Goal: Task Accomplishment & Management: Manage account settings

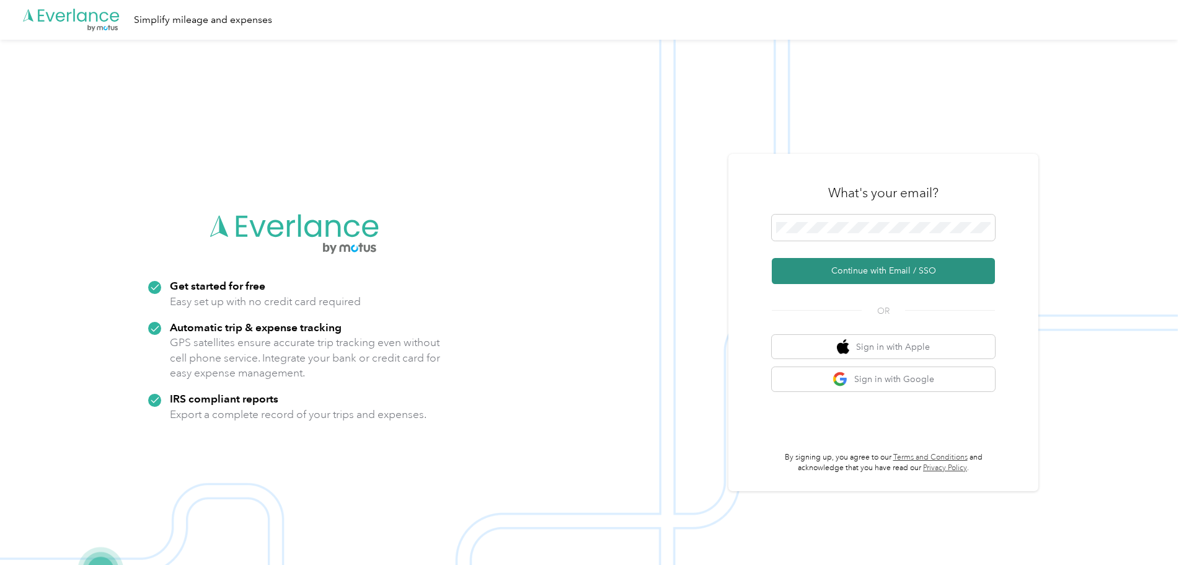
click at [862, 277] on button "Continue with Email / SSO" at bounding box center [883, 271] width 223 height 26
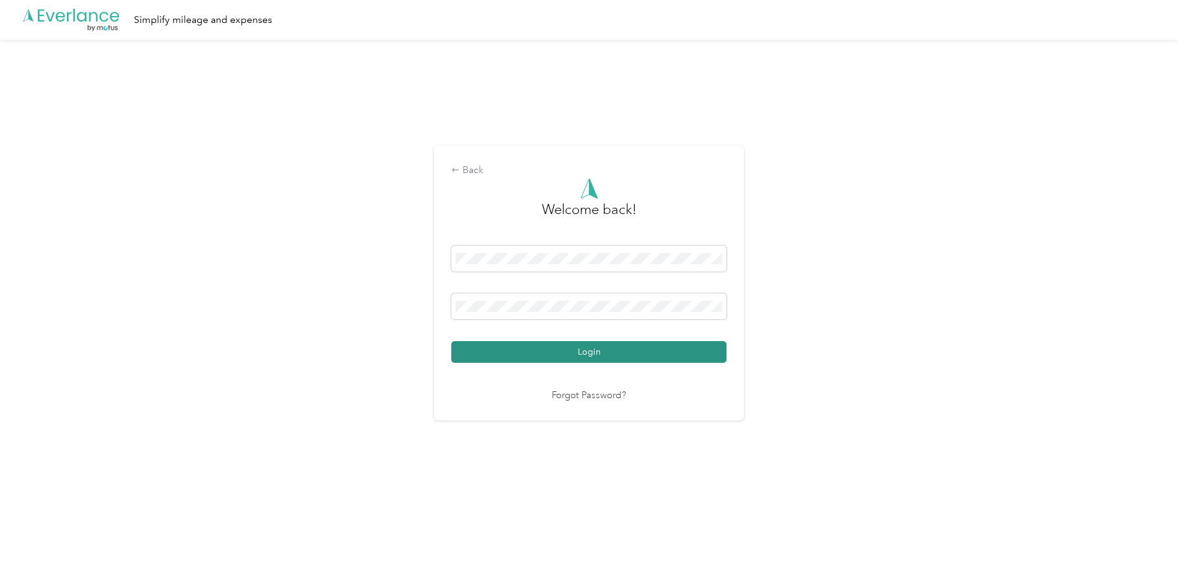
click at [602, 347] on button "Login" at bounding box center [588, 352] width 275 height 22
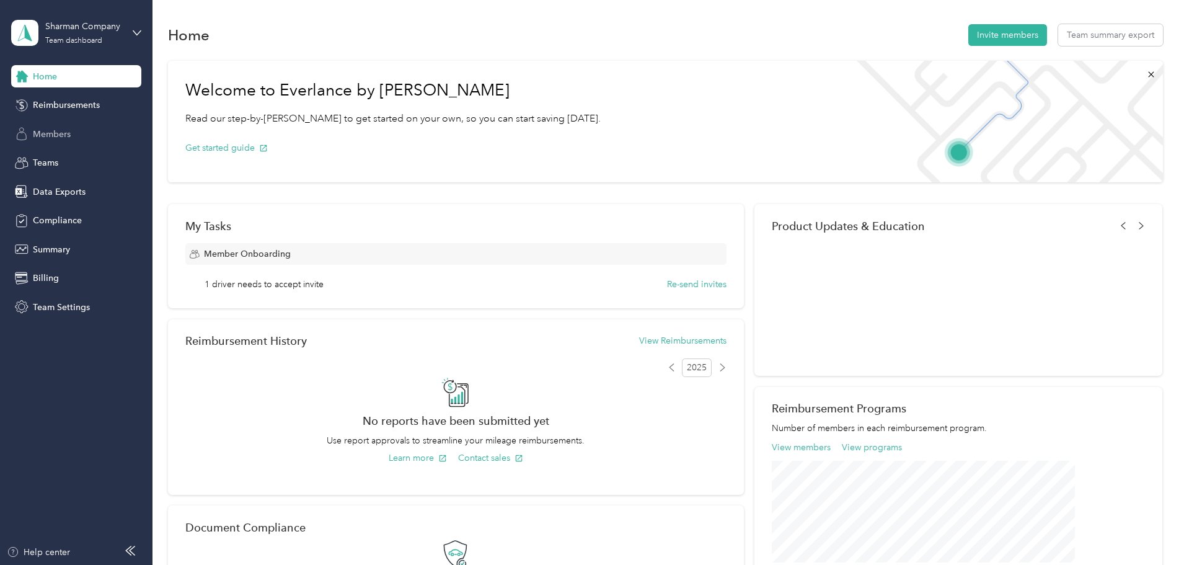
click at [59, 130] on span "Members" at bounding box center [52, 134] width 38 height 13
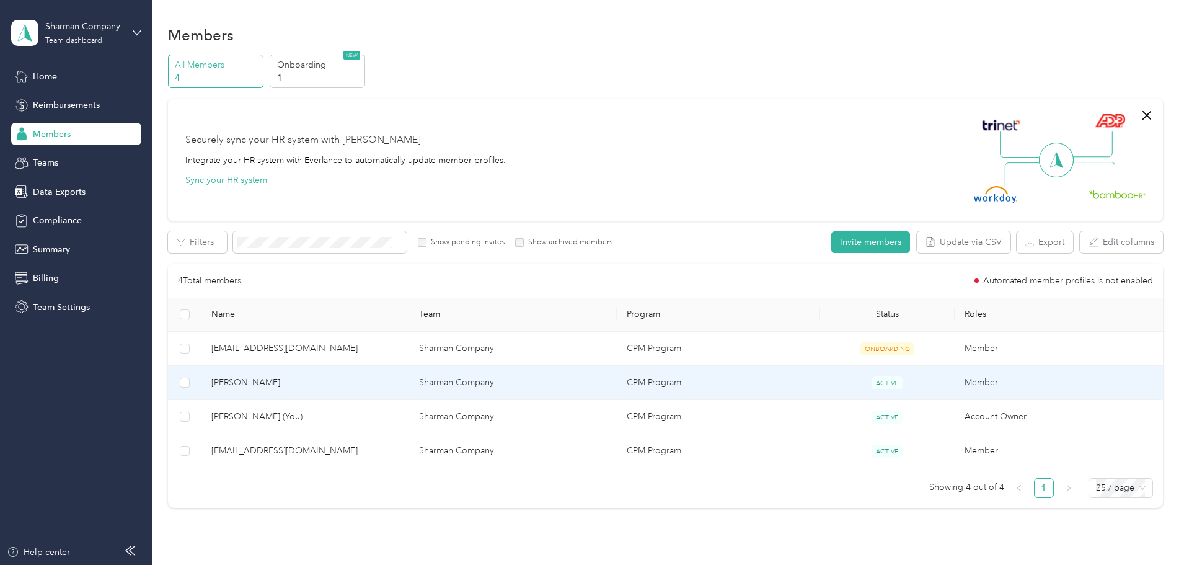
click at [320, 384] on span "[PERSON_NAME]" at bounding box center [305, 383] width 188 height 14
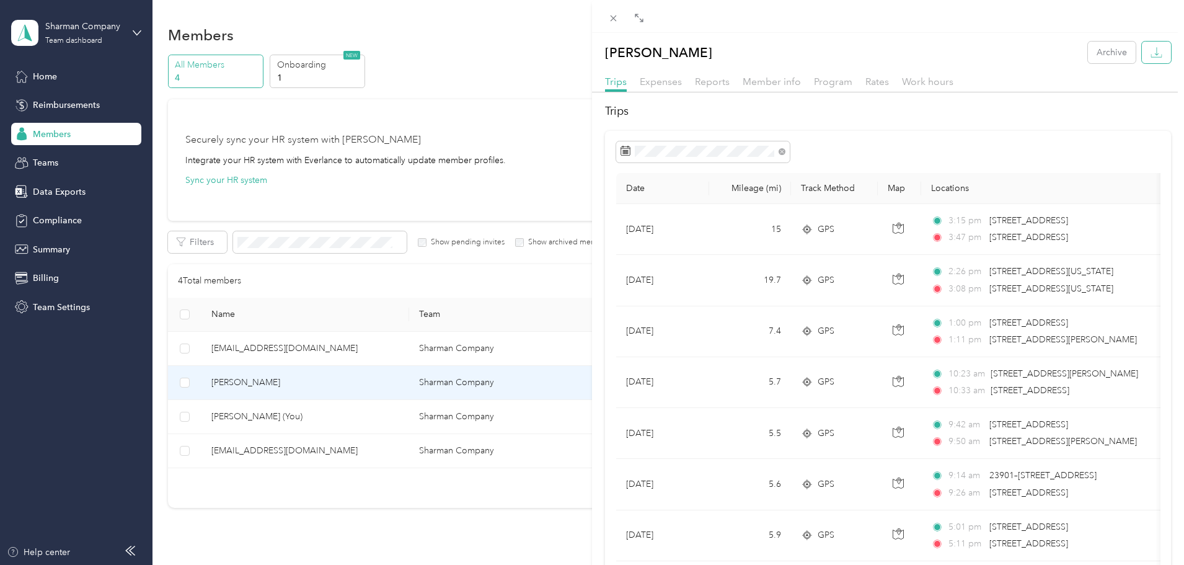
click at [1150, 48] on icon "button" at bounding box center [1156, 52] width 12 height 12
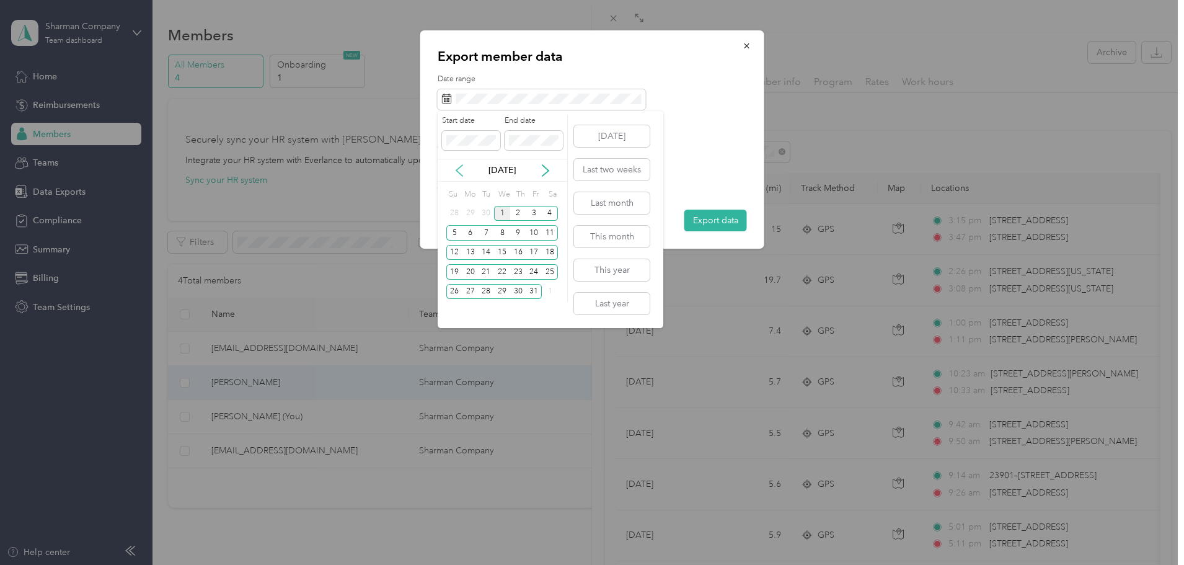
click at [458, 172] on icon at bounding box center [459, 170] width 6 height 11
click at [504, 254] on div "17" at bounding box center [502, 252] width 16 height 15
click at [490, 288] on div "30" at bounding box center [486, 291] width 16 height 15
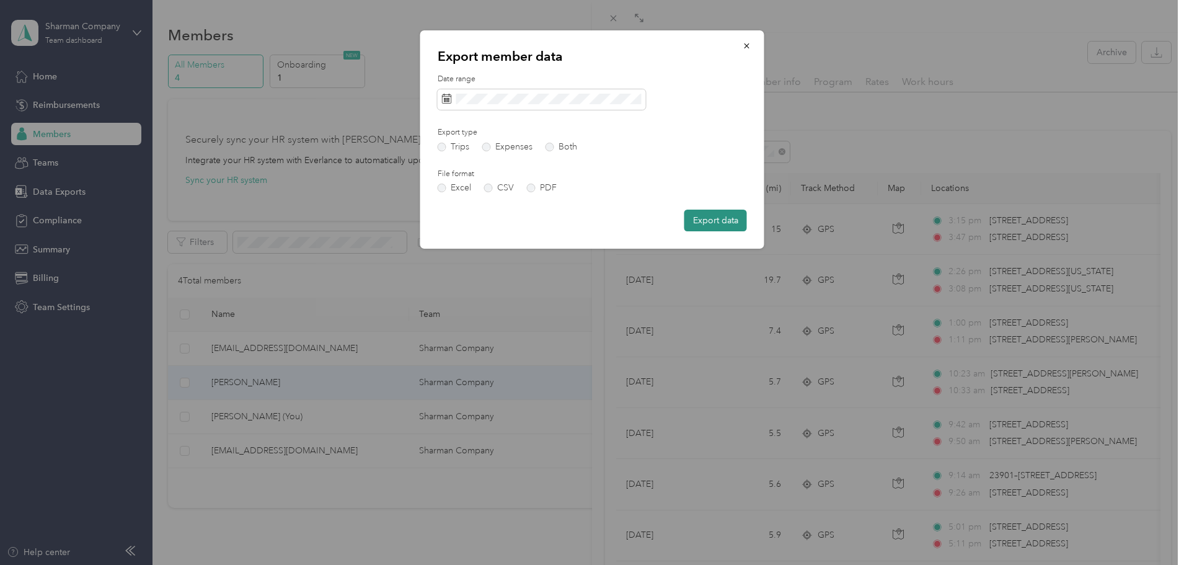
click at [707, 218] on button "Export data" at bounding box center [715, 221] width 63 height 22
